Goal: Find specific page/section: Find specific page/section

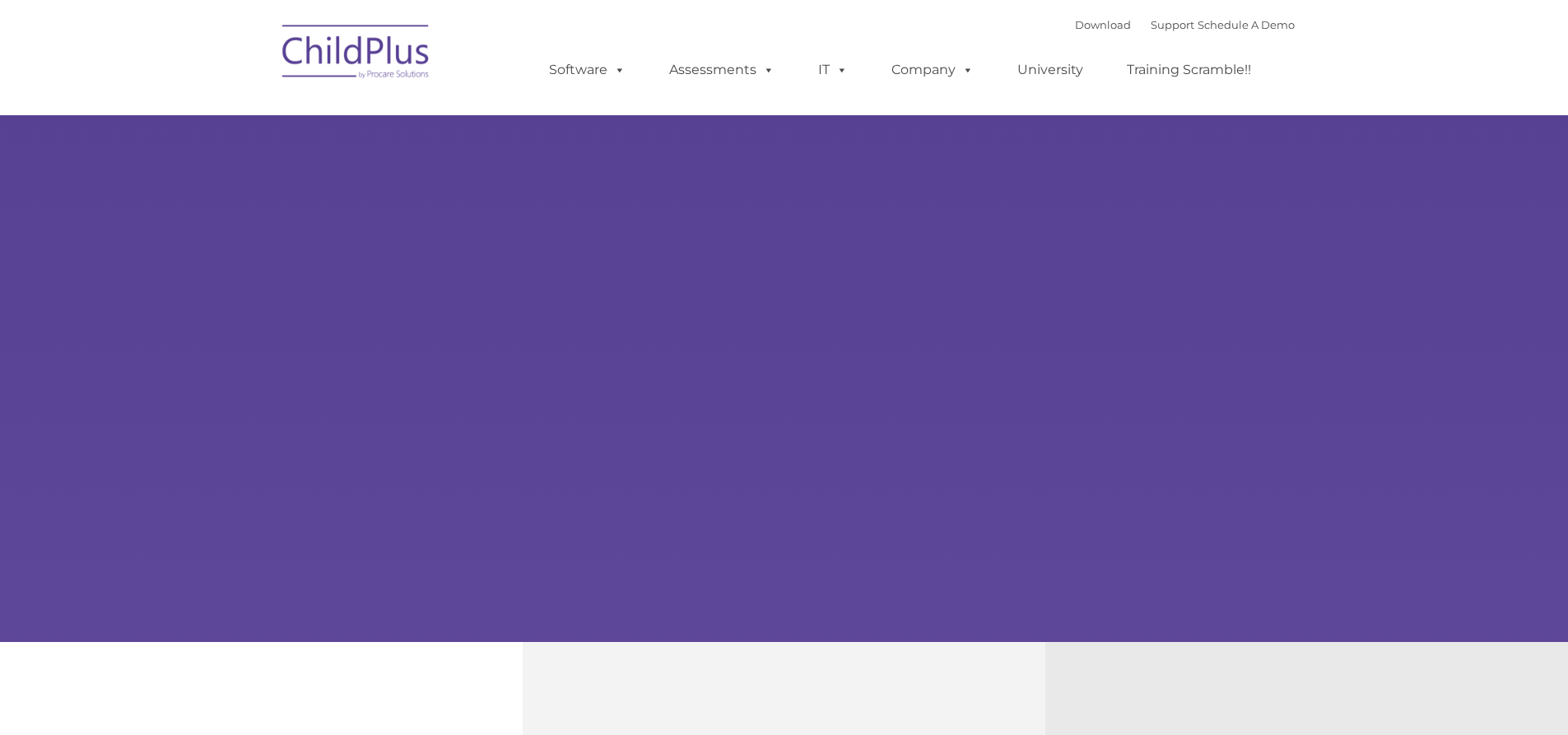
select select "MEDIUM"
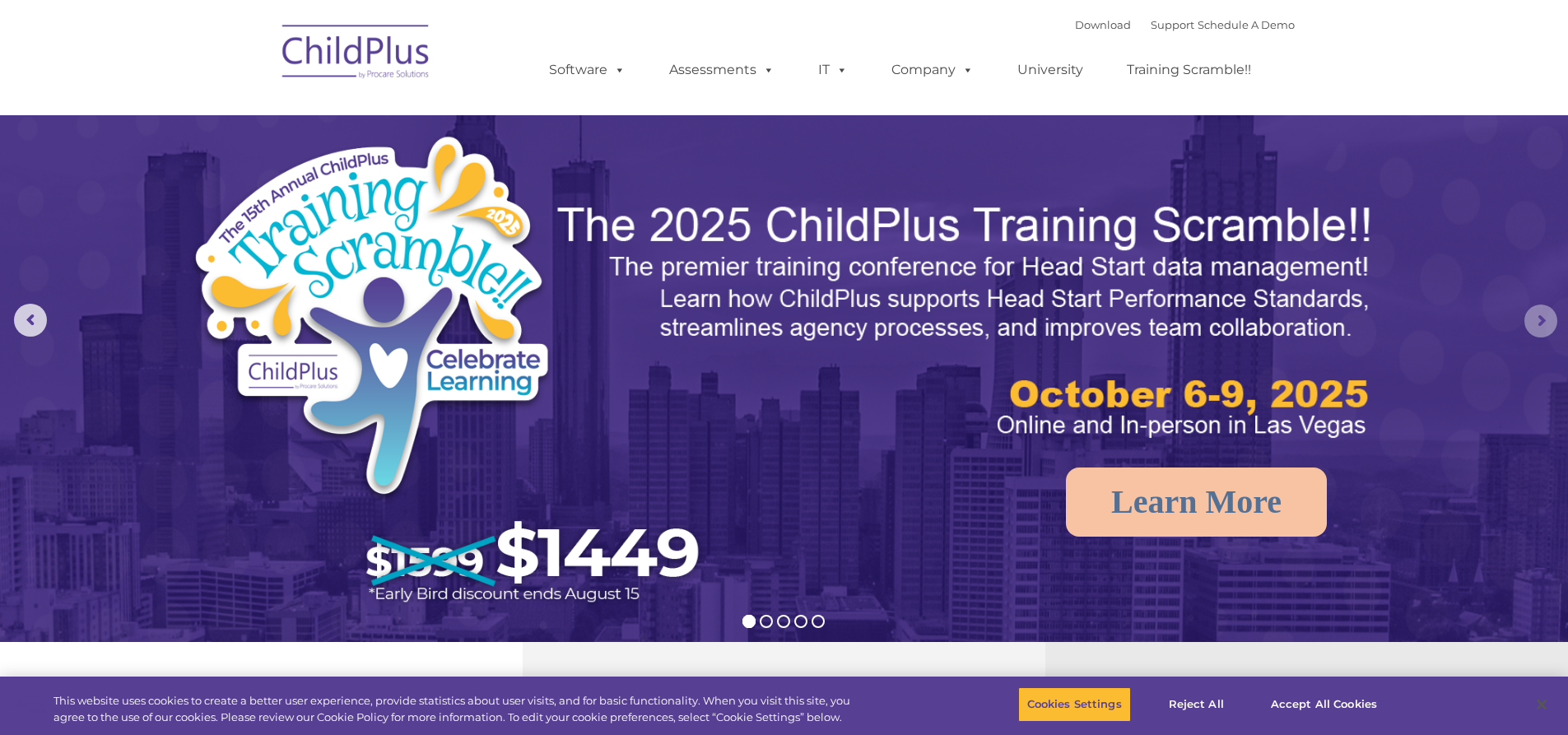
click at [1554, 316] on rs-arrow at bounding box center [1541, 321] width 33 height 33
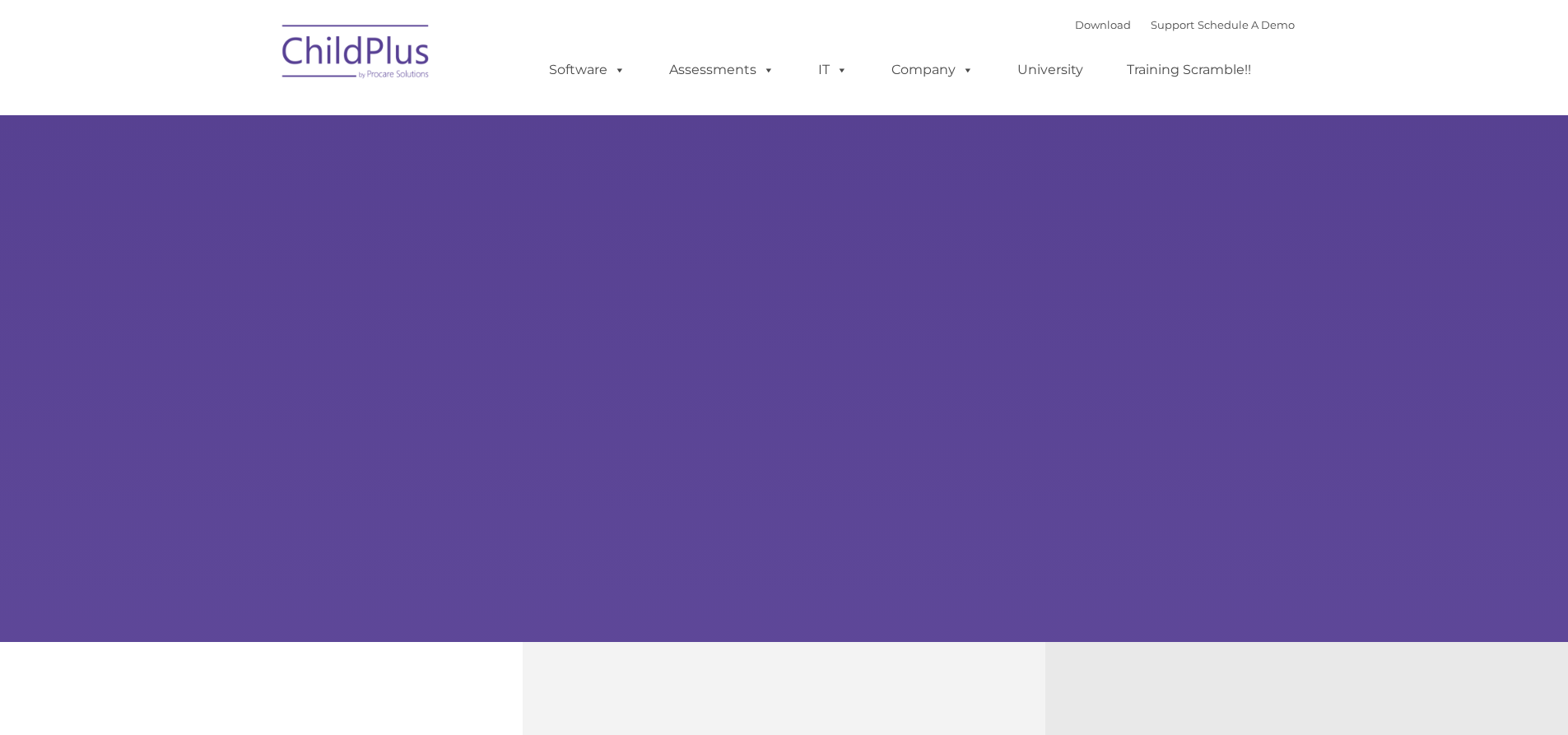
type input ""
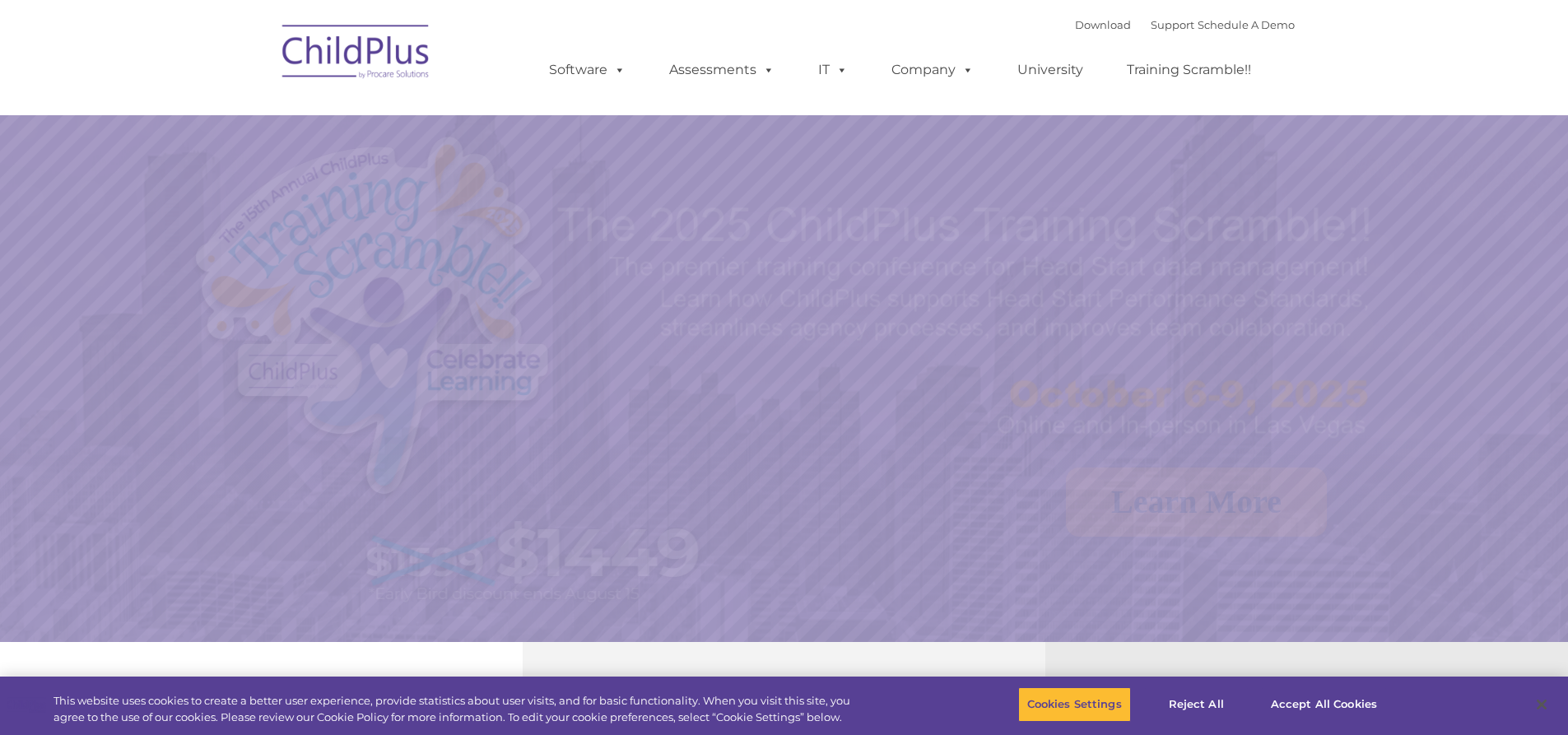
select select "MEDIUM"
